Goal: Task Accomplishment & Management: Use online tool/utility

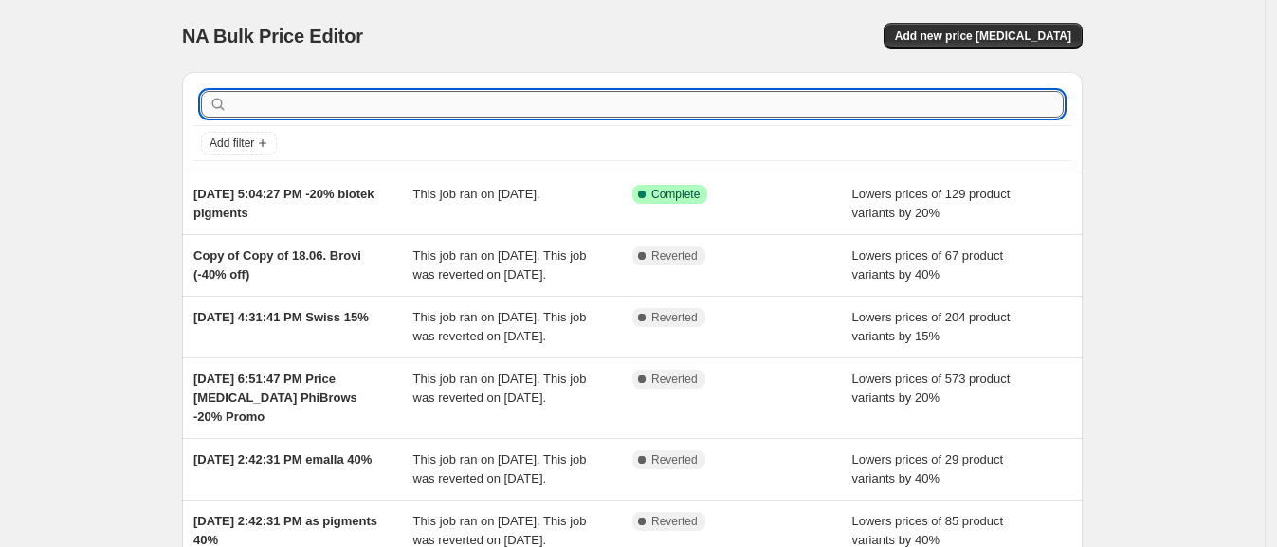
click at [456, 114] on input "text" at bounding box center [647, 104] width 833 height 27
type input "phi"
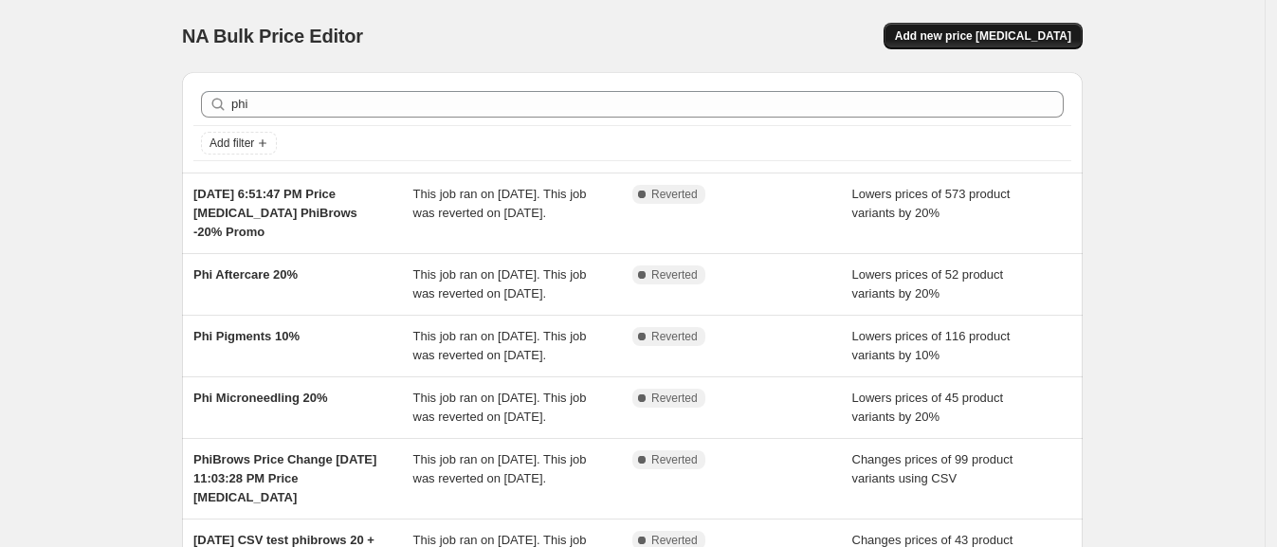
click at [1039, 36] on span "Add new price [MEDICAL_DATA]" at bounding box center [983, 35] width 176 height 15
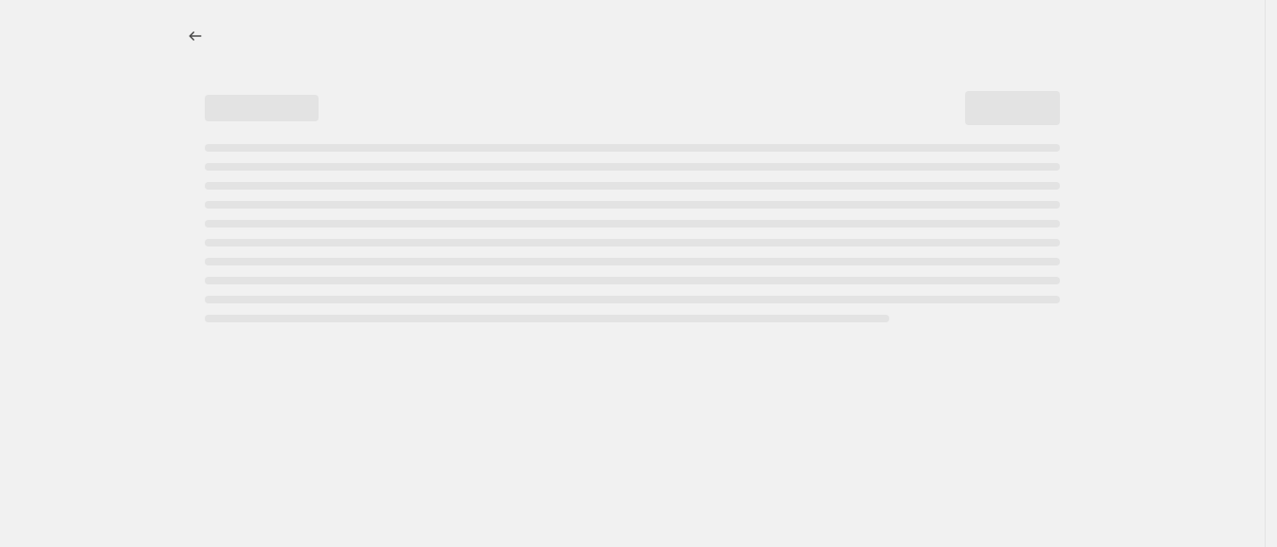
select select "percentage"
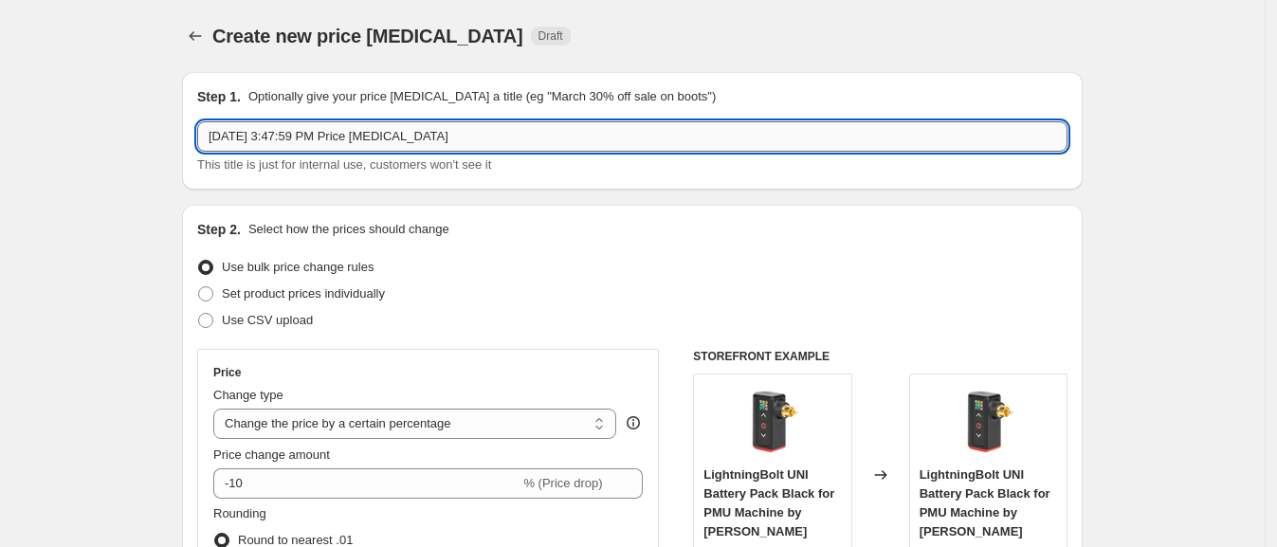
click at [474, 138] on input "[DATE] 3:47:59 PM Price [MEDICAL_DATA]" at bounding box center [632, 136] width 871 height 30
drag, startPoint x: 344, startPoint y: 135, endPoint x: 615, endPoint y: 124, distance: 271.4
click at [614, 125] on input "[DATE] 3:47:59 PM Price [MEDICAL_DATA]" at bounding box center [632, 136] width 871 height 30
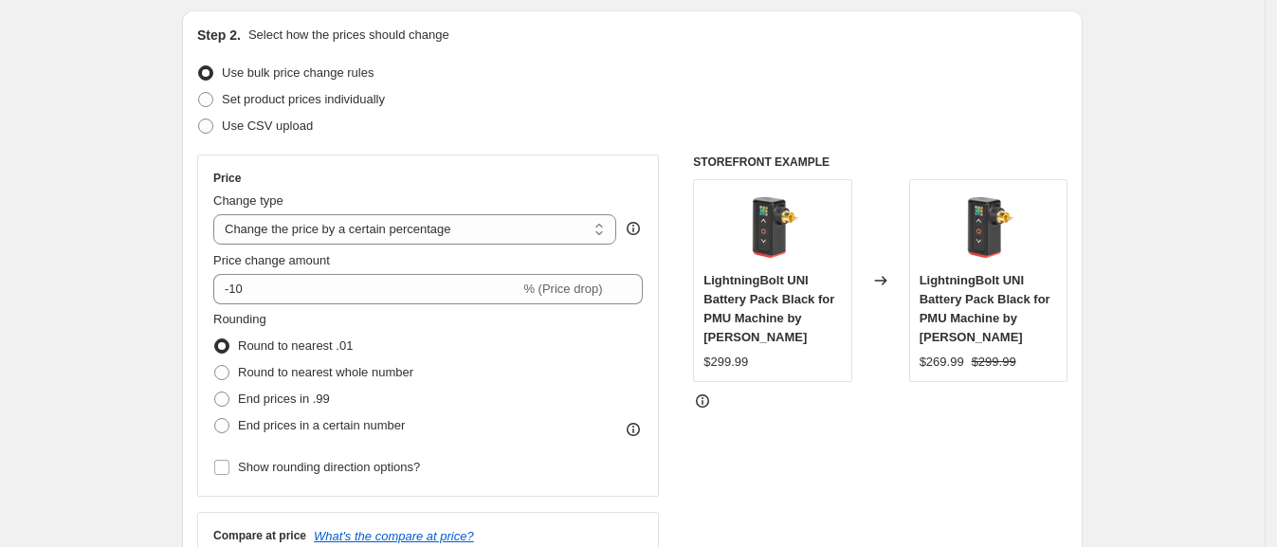
scroll to position [197, 0]
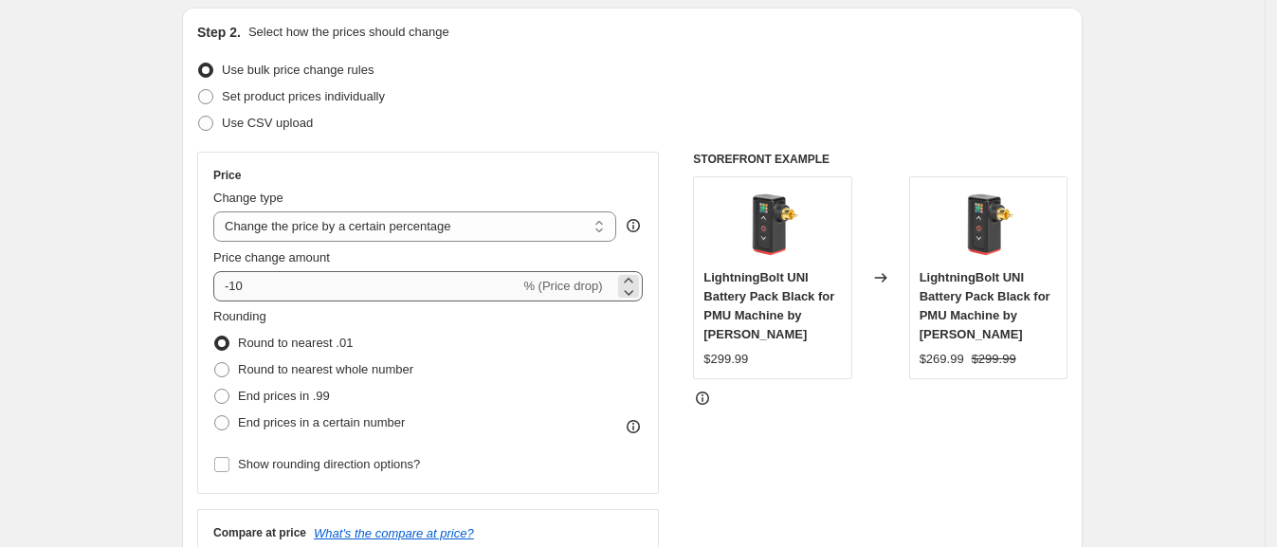
type input "[DATE] 3:47:59 Phi -20%"
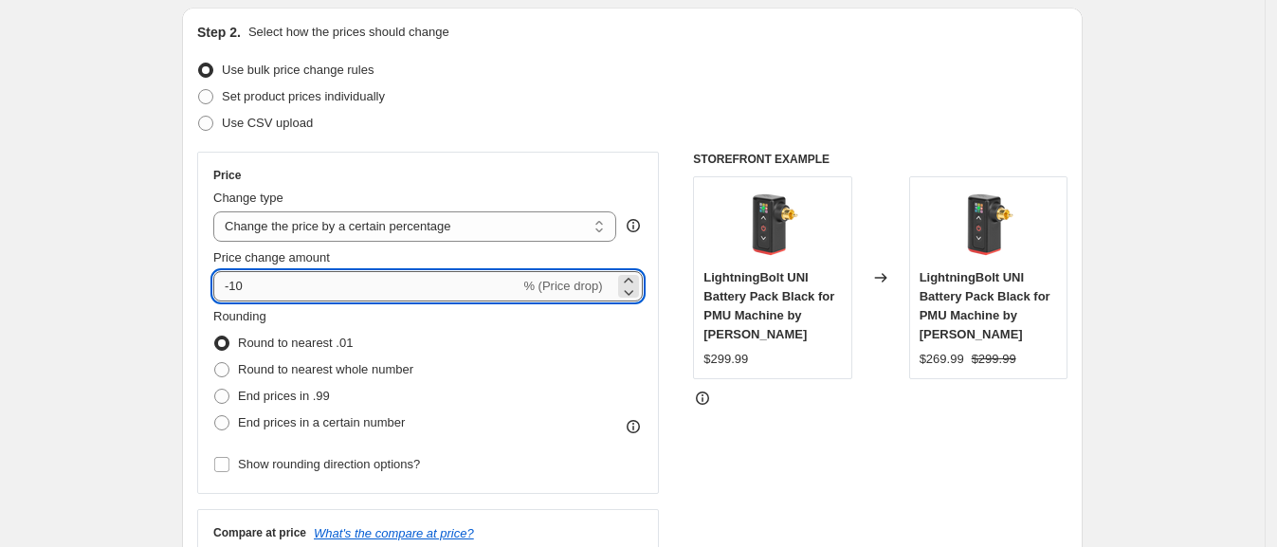
click at [308, 281] on input "-10" at bounding box center [366, 286] width 306 height 30
type input "-1"
type input "-20"
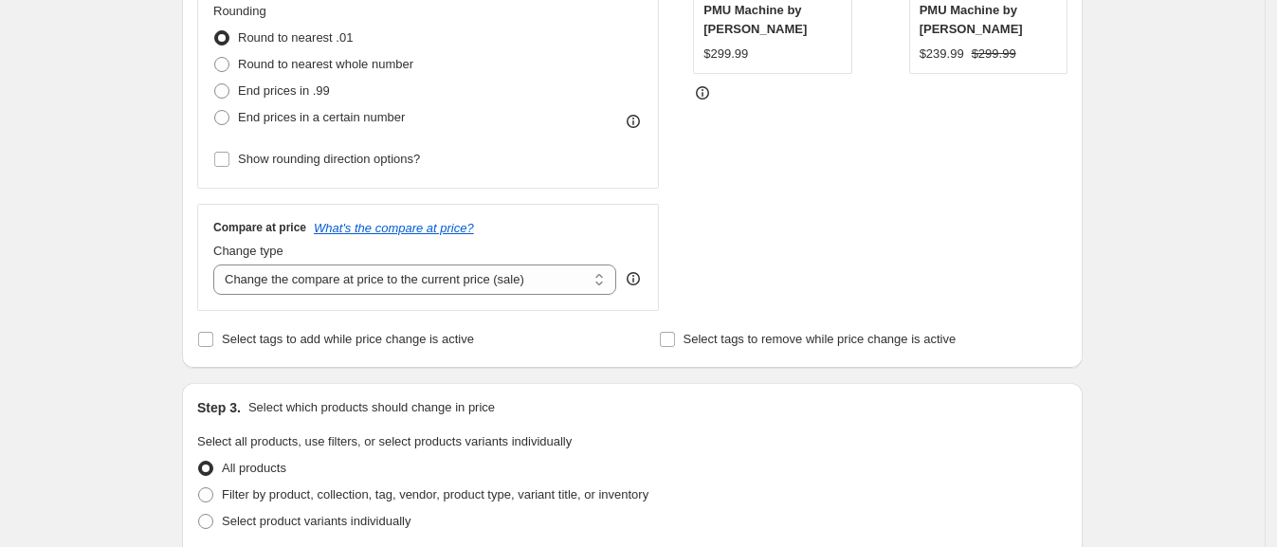
scroll to position [671, 0]
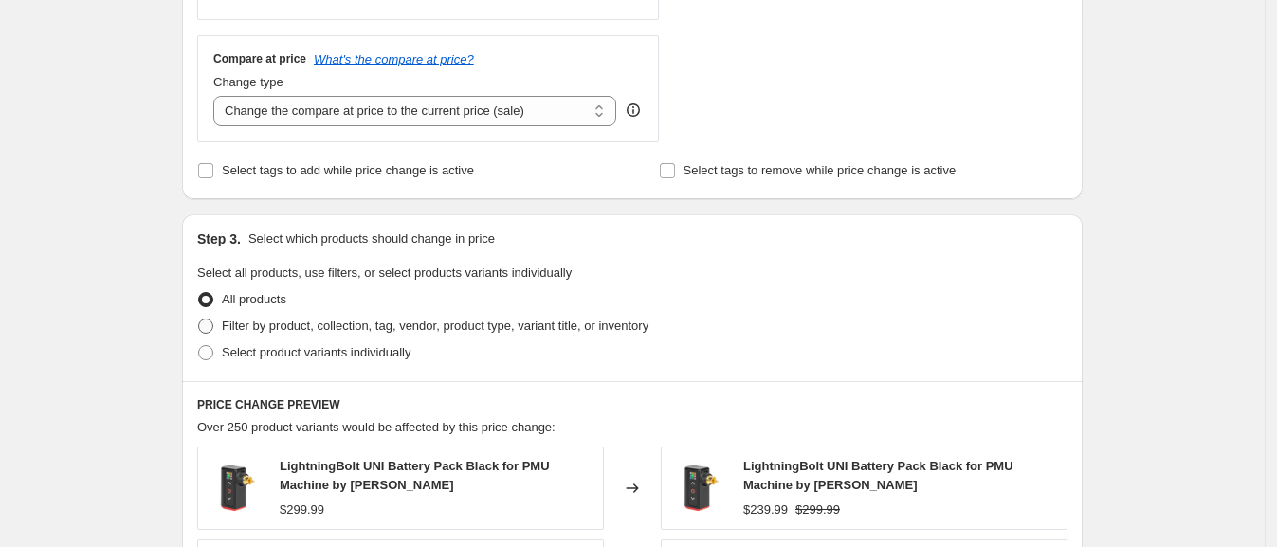
click at [213, 323] on span at bounding box center [205, 326] width 15 height 15
click at [199, 320] on input "Filter by product, collection, tag, vendor, product type, variant title, or inv…" at bounding box center [198, 319] width 1 height 1
radio input "true"
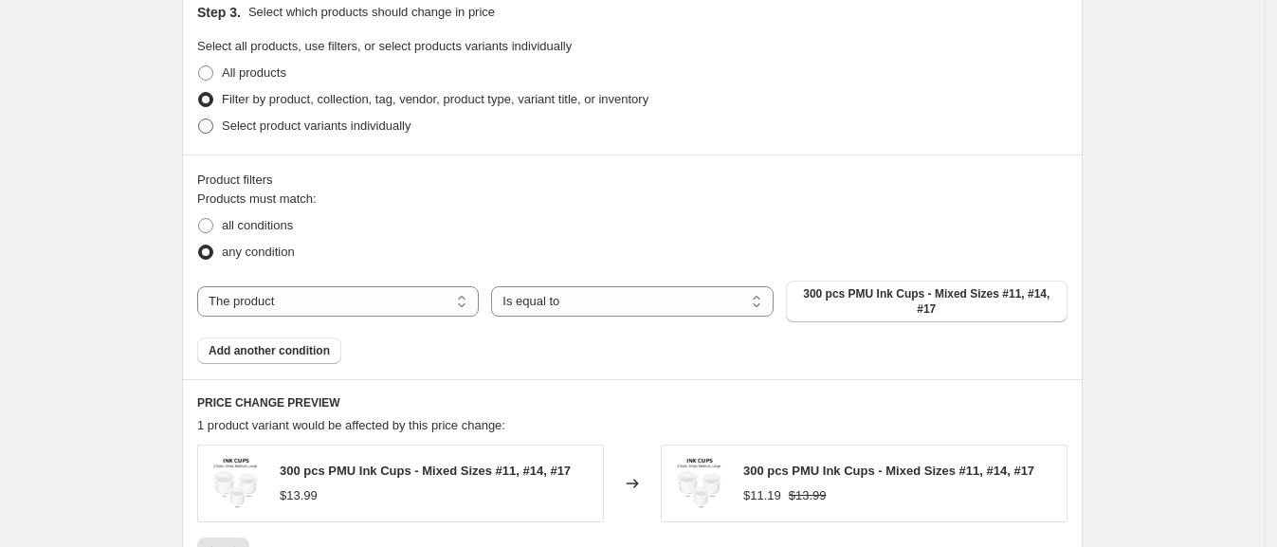
scroll to position [908, 0]
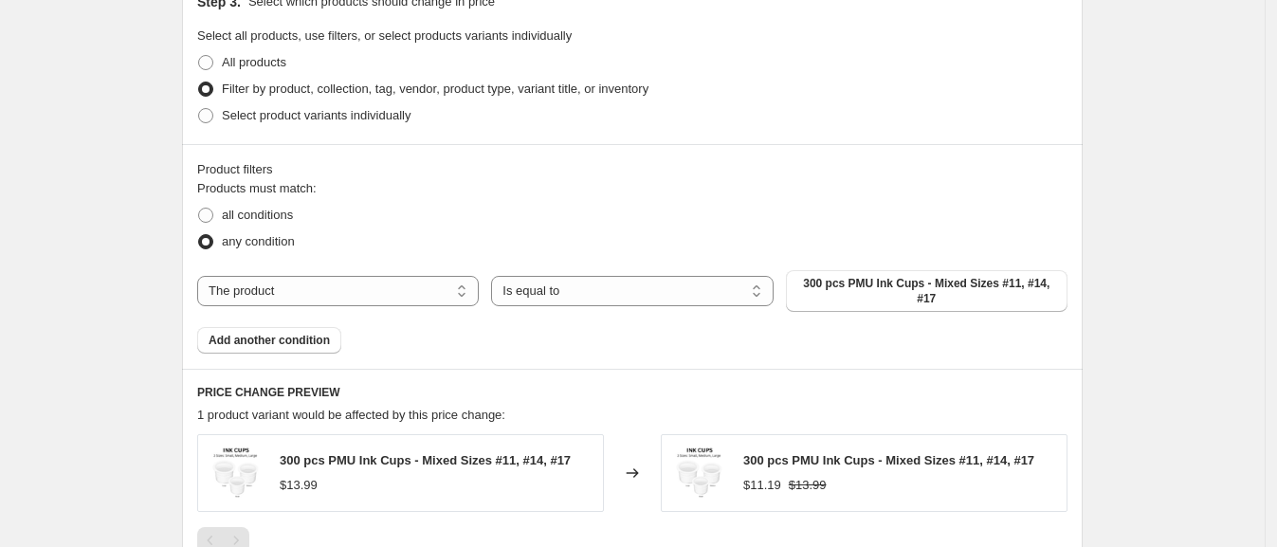
click at [935, 305] on div "Products must match: all conditions any condition The product The product's col…" at bounding box center [632, 266] width 871 height 174
click at [941, 289] on span "300 pcs PMU Ink Cups - Mixed Sizes #11, #14, #17" at bounding box center [927, 291] width 259 height 30
click at [318, 277] on select "The product The product's collection The product's tag The product's vendor The…" at bounding box center [338, 291] width 282 height 30
select select "vendor"
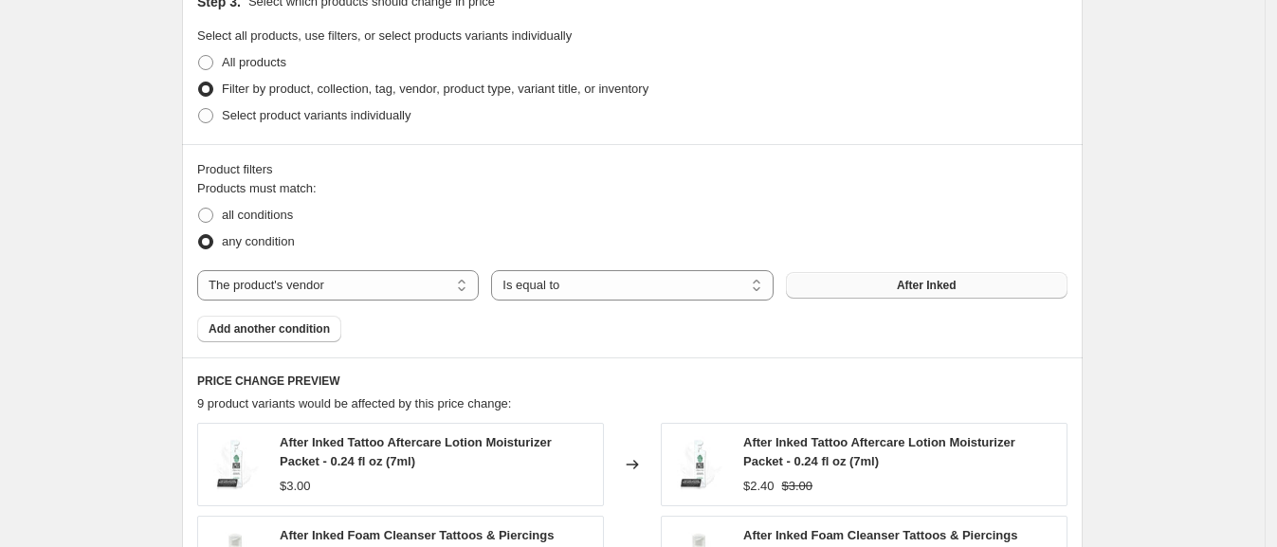
click at [924, 284] on span "After Inked" at bounding box center [927, 285] width 60 height 15
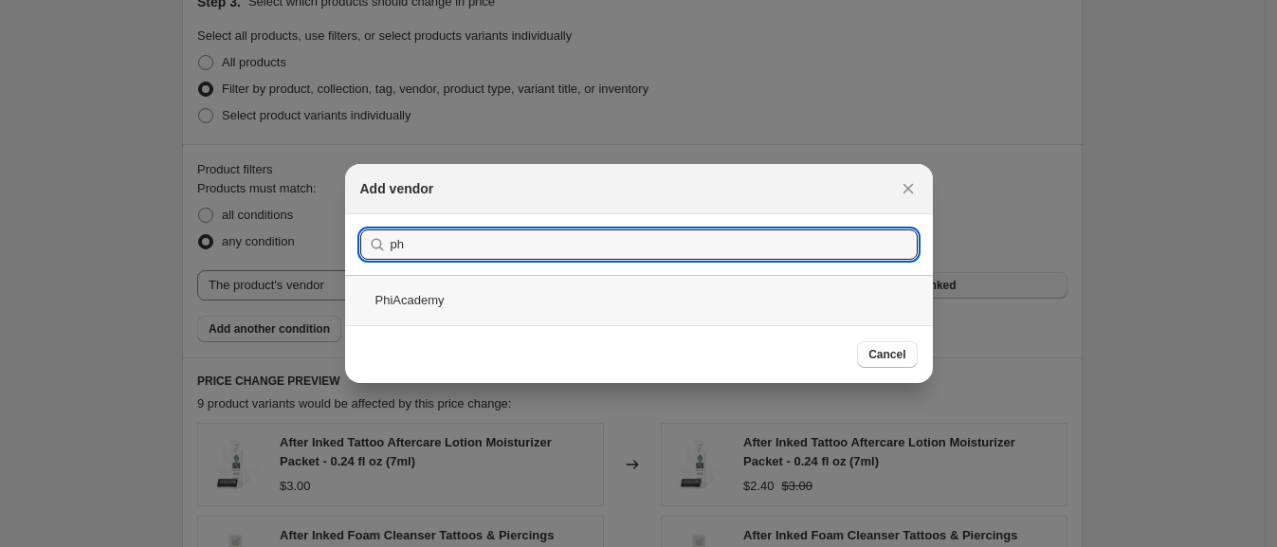
type input "ph"
click at [483, 300] on div "PhiAcademy" at bounding box center [639, 300] width 588 height 50
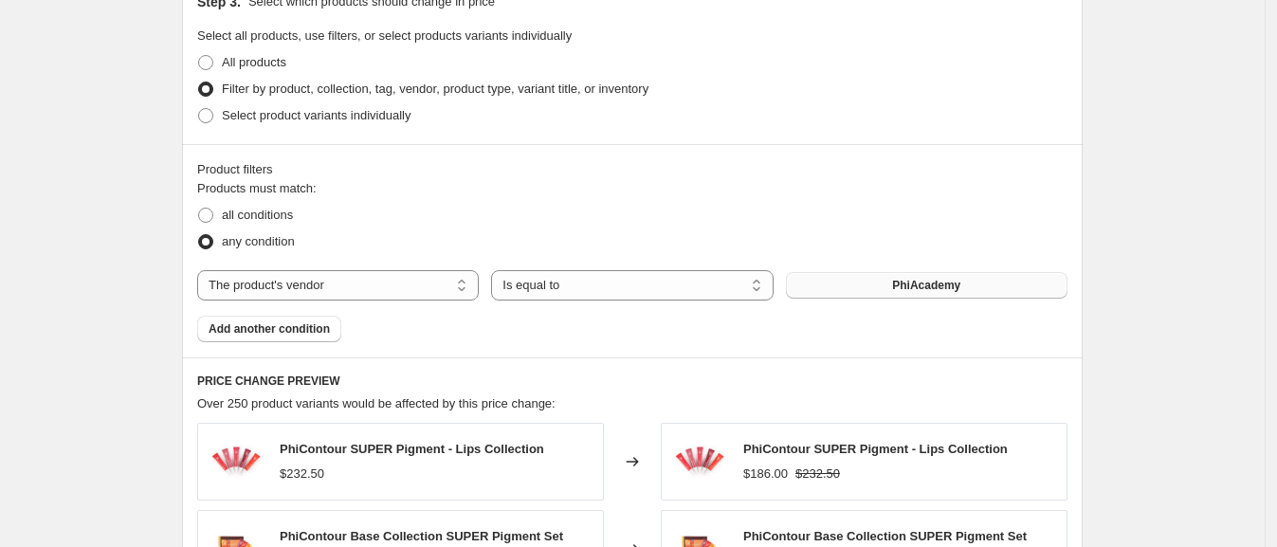
click at [146, 302] on div "Create new price [MEDICAL_DATA]. This page is ready Create new price [MEDICAL_D…" at bounding box center [632, 149] width 1265 height 2115
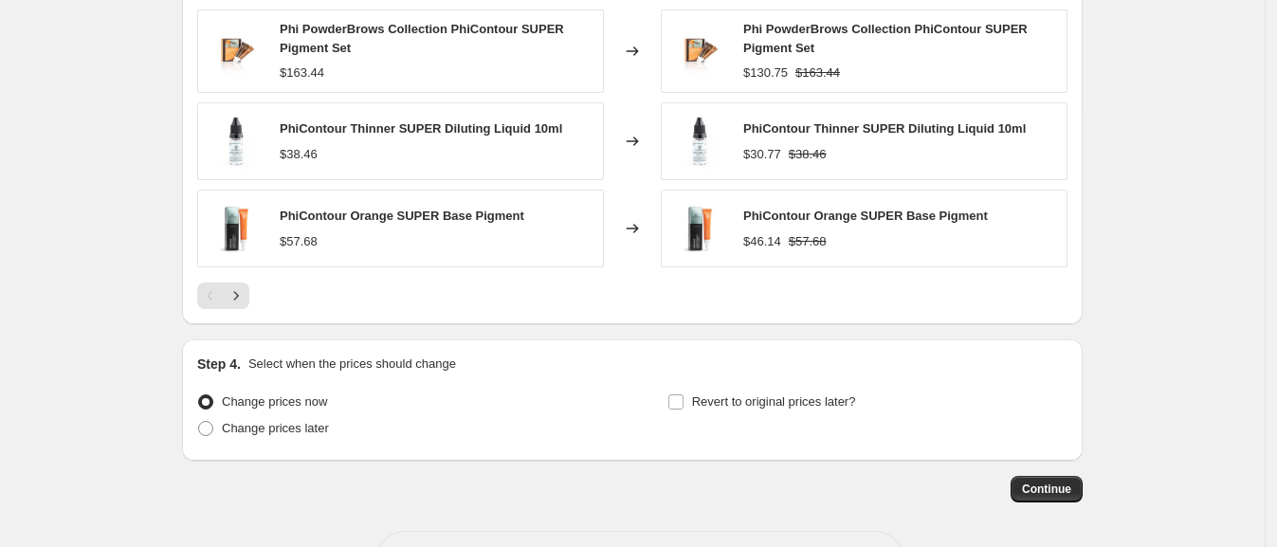
scroll to position [1526, 0]
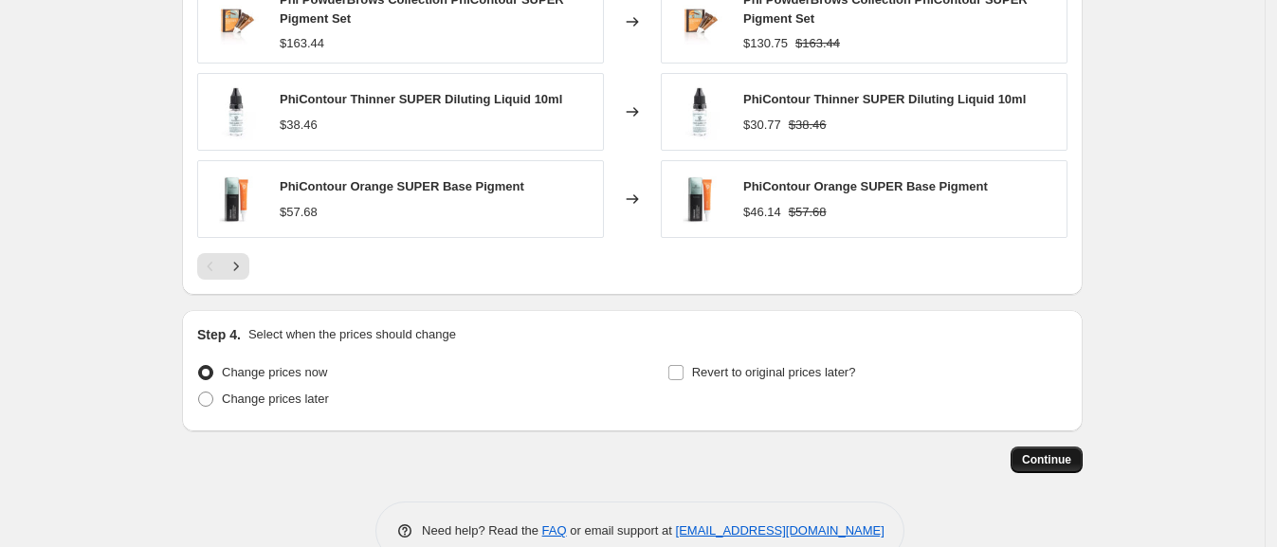
click at [1061, 466] on button "Continue" at bounding box center [1047, 460] width 72 height 27
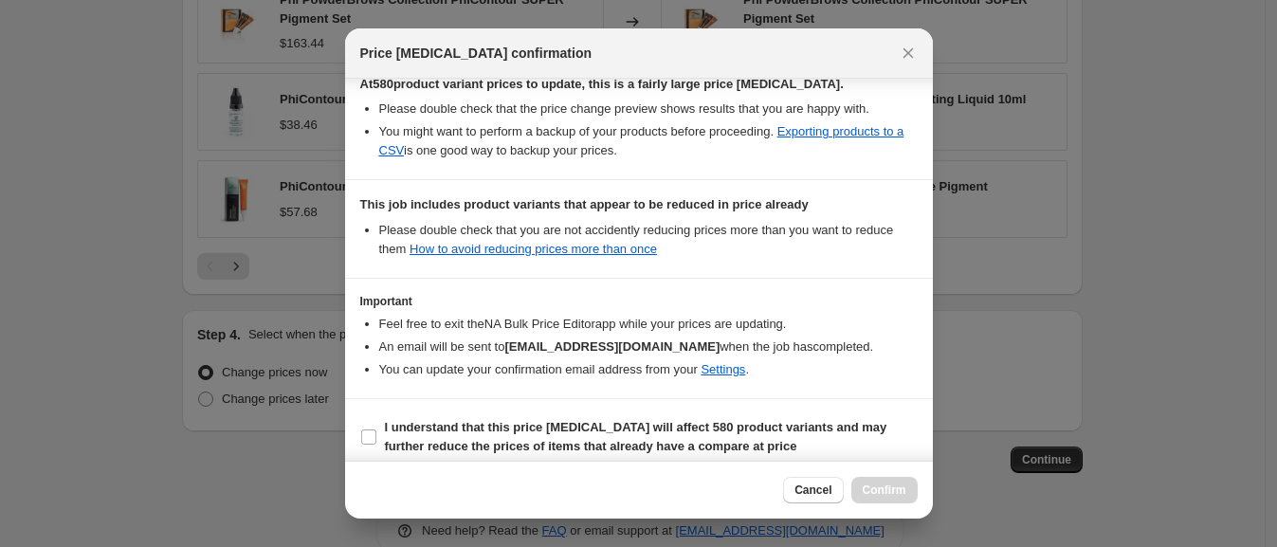
scroll to position [354, 0]
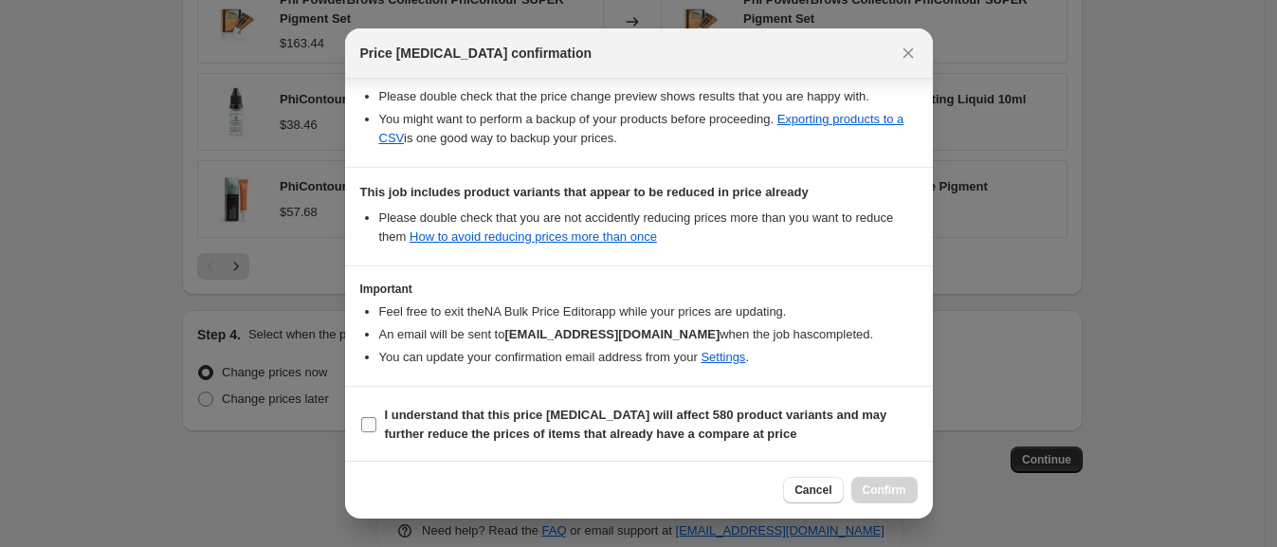
click at [366, 417] on input "I understand that this price [MEDICAL_DATA] will affect 580 product variants an…" at bounding box center [368, 424] width 15 height 15
checkbox input "true"
click at [894, 490] on span "Confirm" at bounding box center [885, 490] width 44 height 15
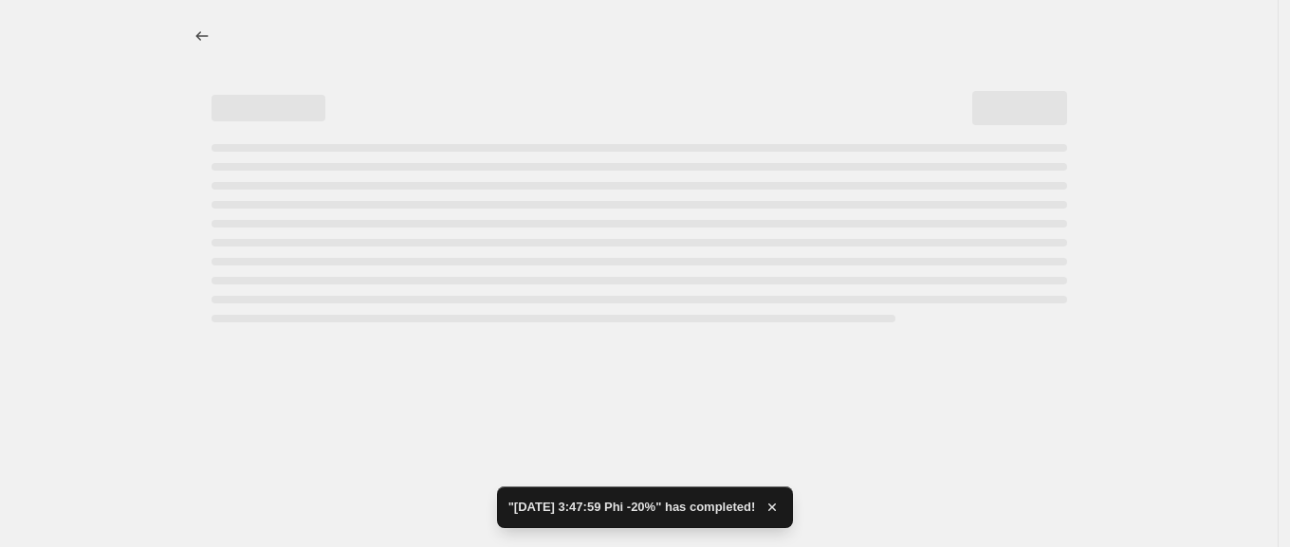
select select "percentage"
select select "vendor"
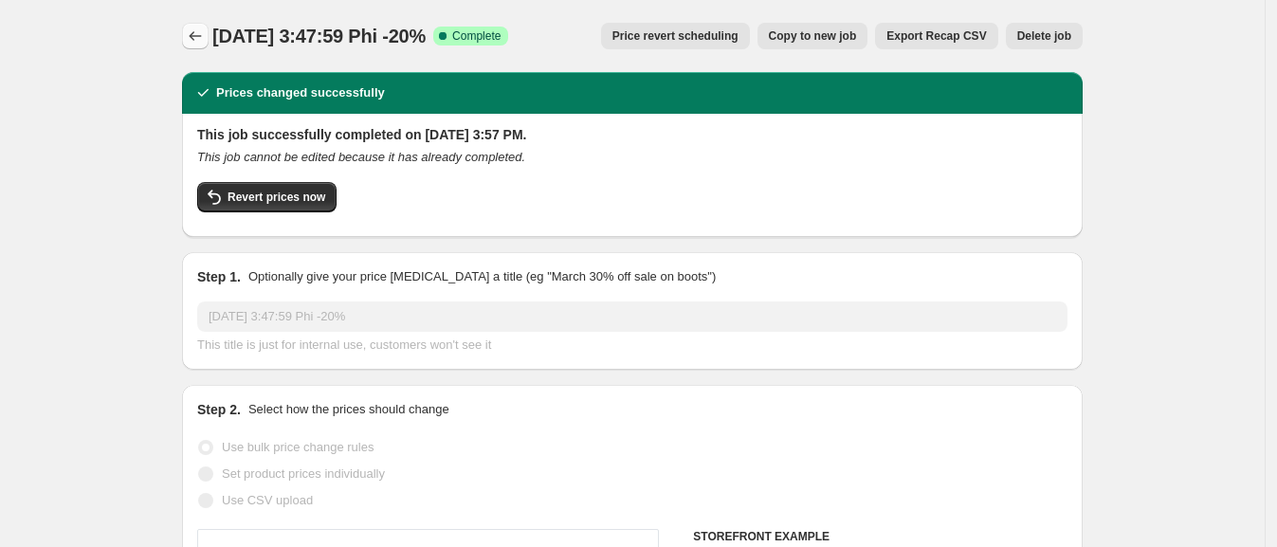
click at [209, 33] on button "Price change jobs" at bounding box center [195, 36] width 27 height 27
